Goal: Information Seeking & Learning: Find specific fact

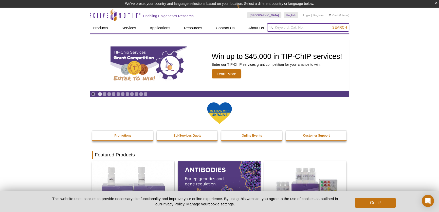
click at [293, 29] on input "search" at bounding box center [308, 27] width 82 height 9
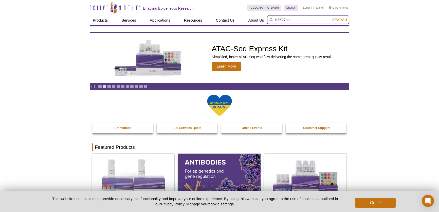
type input "H3K27ac"
click at [331, 17] on button "Search" at bounding box center [340, 19] width 18 height 5
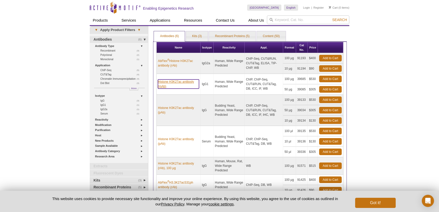
click at [177, 82] on link "Histone H3K27ac antibody (mAb)" at bounding box center [178, 83] width 41 height 9
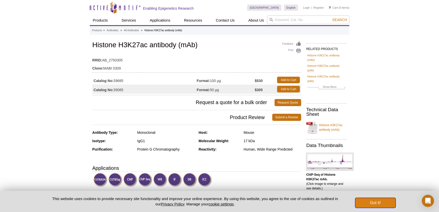
click at [370, 204] on button "Got it!" at bounding box center [375, 202] width 41 height 10
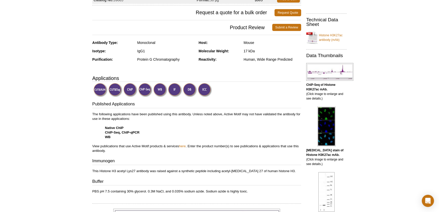
scroll to position [92, 0]
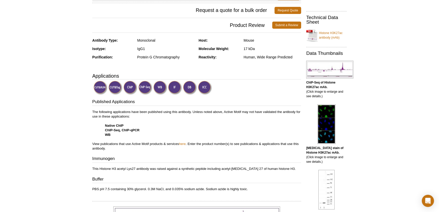
click at [173, 86] on img at bounding box center [175, 88] width 14 height 14
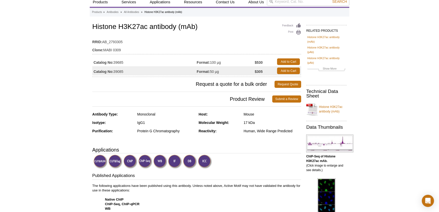
scroll to position [0, 0]
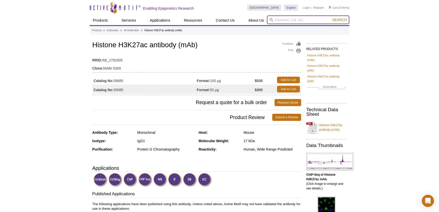
click at [308, 21] on input "search" at bounding box center [308, 19] width 82 height 9
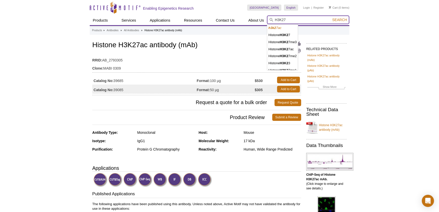
click at [331, 17] on button "Search" at bounding box center [340, 19] width 18 height 5
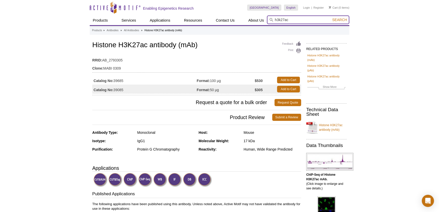
type input "h3k27ac"
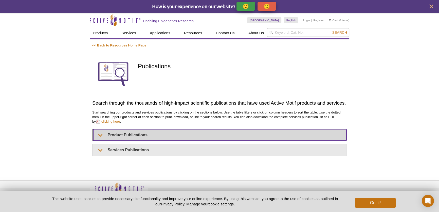
click at [192, 135] on summary "Product Publications" at bounding box center [219, 134] width 253 height 11
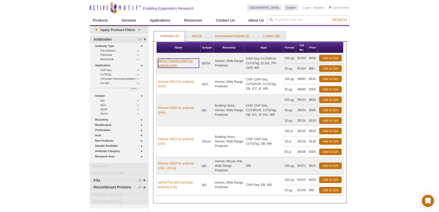
click at [174, 63] on link "AbFlex ® Histone H3K27ac antibody (rAb)" at bounding box center [178, 63] width 41 height 9
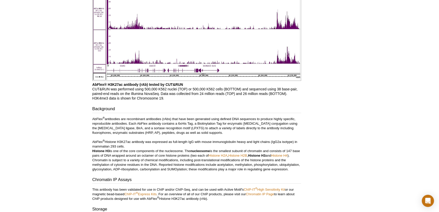
scroll to position [648, 0]
